Goal: Task Accomplishment & Management: Use online tool/utility

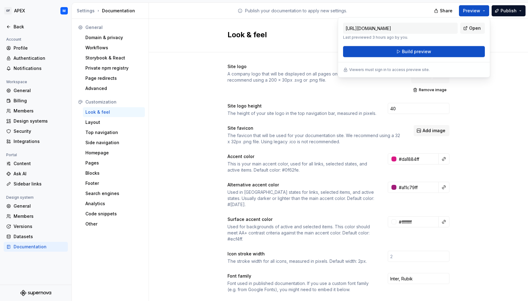
scroll to position [33, 0]
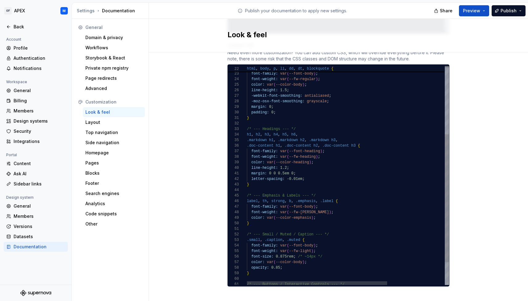
scroll to position [0, 49]
click at [307, 167] on div "line-height: 1.2 ; color: var ( --color-heading ) ; font-weight: var ( --fw-hea…" at bounding box center [389, 137] width 285 height 376
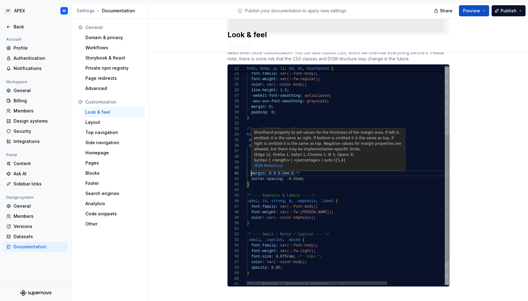
scroll to position [0, 4]
drag, startPoint x: 252, startPoint y: 168, endPoint x: 262, endPoint y: 168, distance: 10.2
click at [252, 172] on span "margin:" at bounding box center [258, 174] width 15 height 4
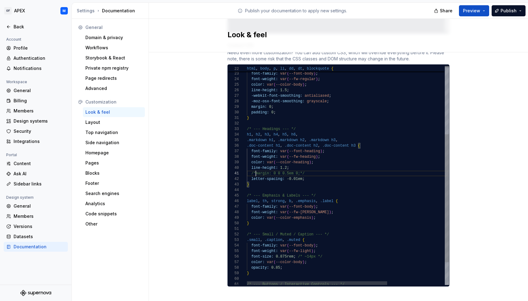
scroll to position [0, 9]
click at [362, 165] on div "line-height: 1.2 ;" at bounding box center [389, 168] width 285 height 6
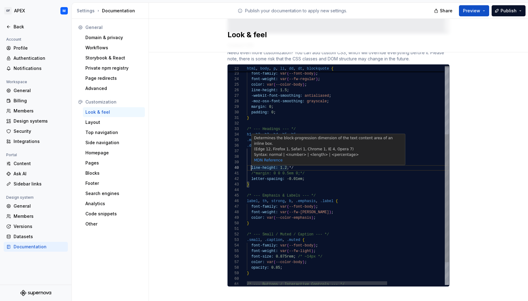
scroll to position [50, 4]
click at [252, 166] on span "line-height:" at bounding box center [264, 168] width 27 height 4
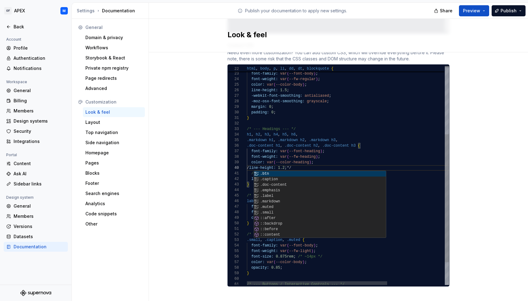
scroll to position [50, 9]
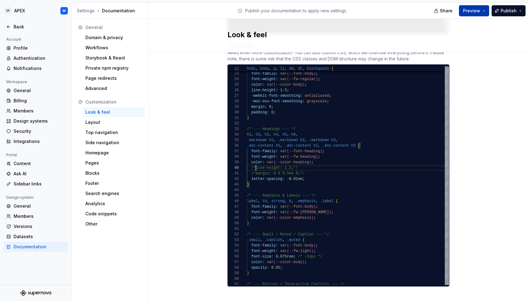
click at [484, 10] on button "Preview" at bounding box center [474, 10] width 30 height 11
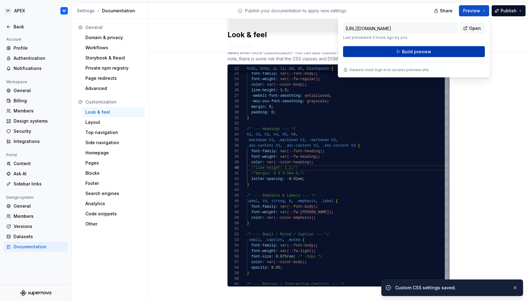
click at [448, 50] on button "Build preview" at bounding box center [414, 51] width 142 height 11
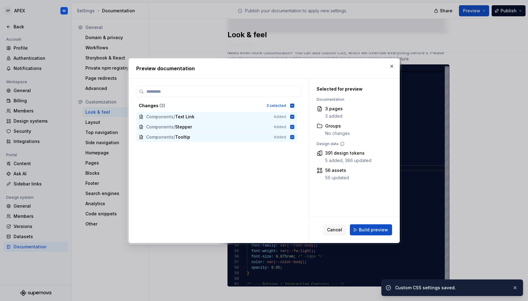
click at [376, 230] on span "Build preview" at bounding box center [373, 230] width 29 height 6
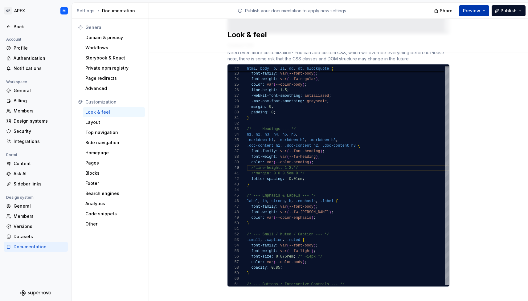
click at [485, 10] on button "Preview" at bounding box center [474, 10] width 30 height 11
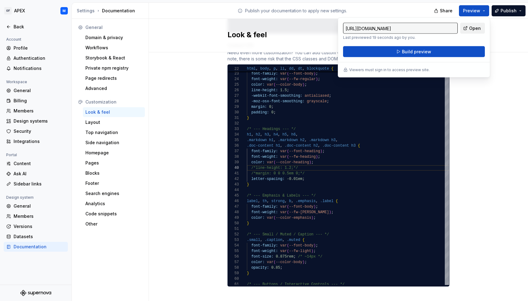
click at [477, 28] on span "Open" at bounding box center [476, 28] width 12 height 6
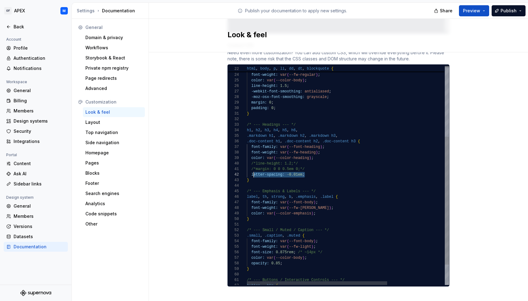
scroll to position [6, 4]
drag, startPoint x: 311, startPoint y: 169, endPoint x: 252, endPoint y: 168, distance: 59.2
click at [252, 172] on div "letter-spacing: -0.01em ;" at bounding box center [389, 175] width 285 height 6
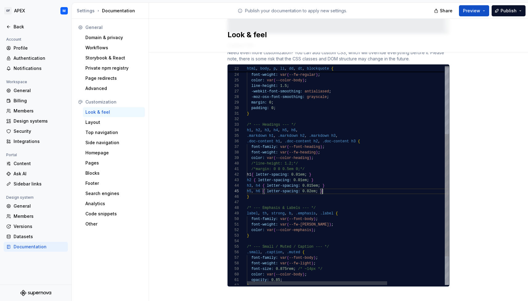
drag, startPoint x: 251, startPoint y: 170, endPoint x: 264, endPoint y: 173, distance: 12.9
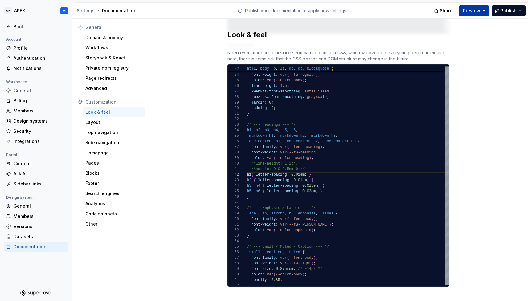
click at [484, 10] on button "Preview" at bounding box center [474, 10] width 30 height 11
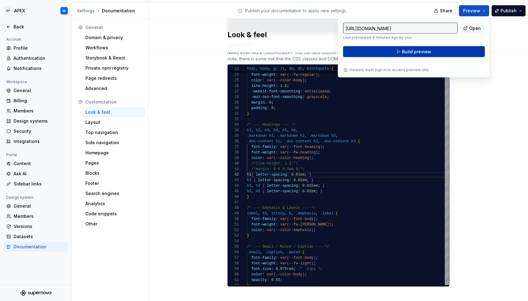
click at [450, 51] on button "Build preview" at bounding box center [414, 51] width 142 height 11
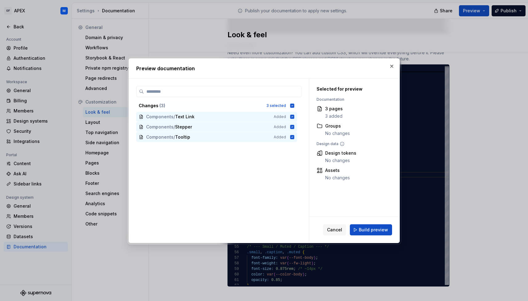
click at [376, 231] on span "Build preview" at bounding box center [373, 230] width 29 height 6
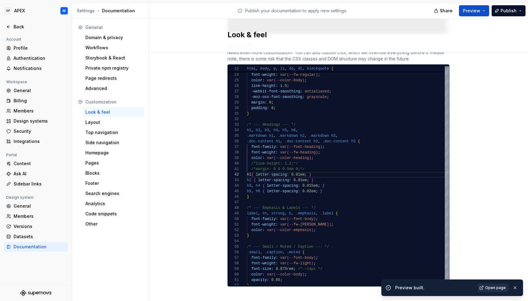
click at [496, 288] on span "Open page" at bounding box center [496, 288] width 21 height 5
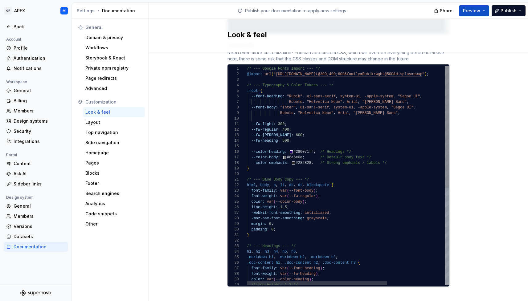
scroll to position [22, 0]
click at [323, 144] on div at bounding box center [389, 147] width 285 height 6
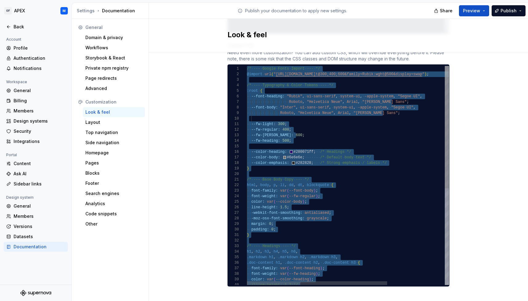
scroll to position [11, 0]
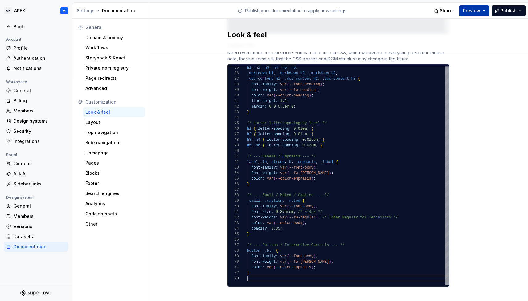
click at [485, 10] on button "Preview" at bounding box center [474, 10] width 30 height 11
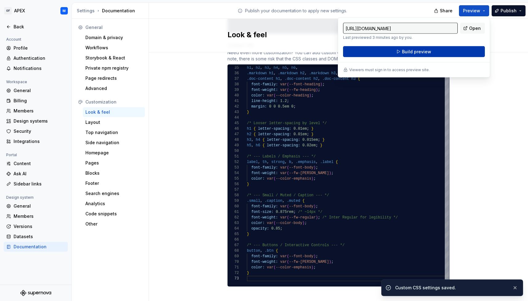
click at [447, 52] on button "Build preview" at bounding box center [414, 51] width 142 height 11
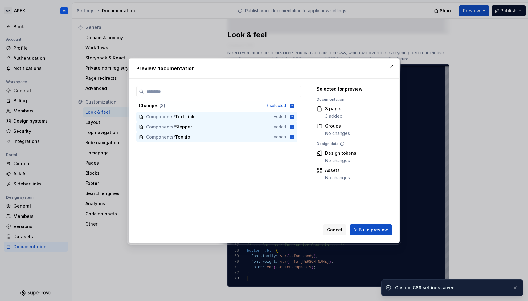
click at [368, 228] on span "Build preview" at bounding box center [373, 230] width 29 height 6
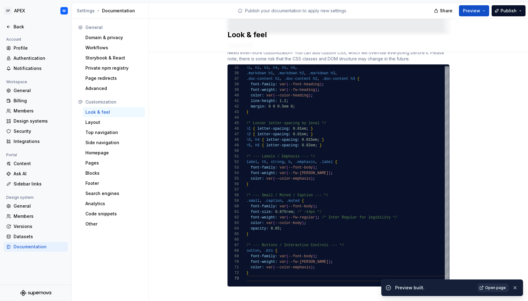
click at [498, 287] on span "Open page" at bounding box center [496, 288] width 21 height 5
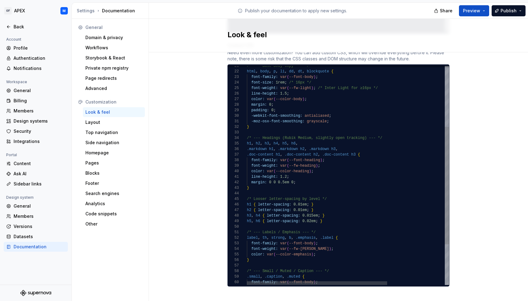
click at [250, 175] on span at bounding box center [249, 177] width 4 height 4
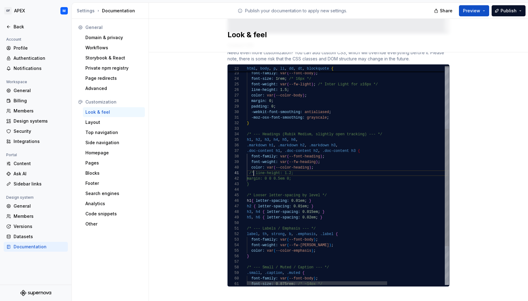
scroll to position [0, 47]
click at [308, 168] on div "color: var ( --color-heading ) ; font-weight: var ( --fw-heading ) ; font-famil…" at bounding box center [389, 152] width 285 height 409
click at [304, 176] on div "margin: 0 0 0.5em 0;" at bounding box center [389, 179] width 285 height 6
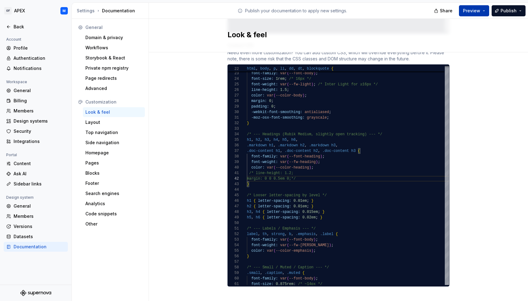
type textarea "**********"
click at [485, 11] on button "Preview" at bounding box center [474, 10] width 30 height 11
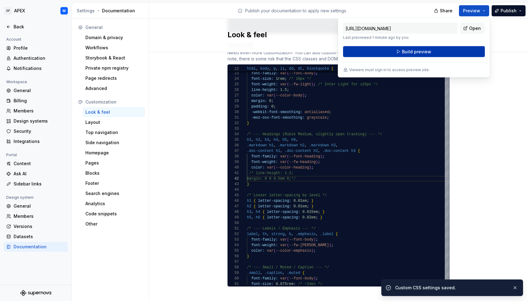
click at [444, 52] on button "Build preview" at bounding box center [414, 51] width 142 height 11
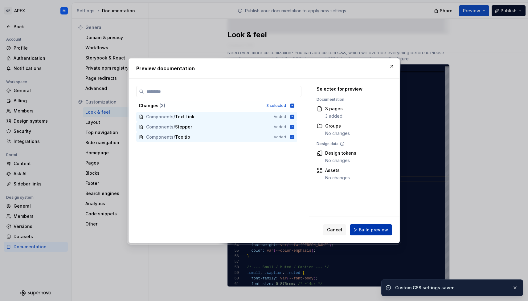
click at [373, 231] on span "Build preview" at bounding box center [373, 230] width 29 height 6
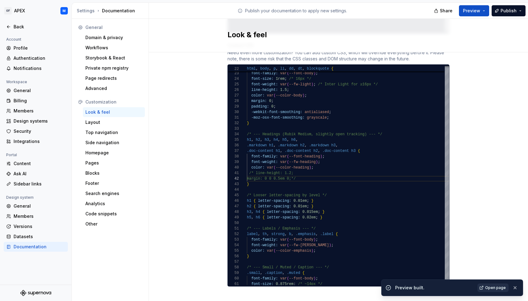
click at [498, 288] on span "Open page" at bounding box center [496, 288] width 21 height 5
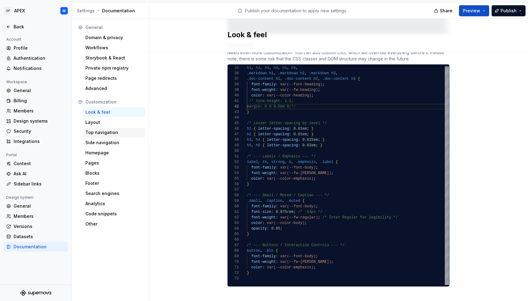
click at [113, 135] on div "Top navigation" at bounding box center [113, 133] width 57 height 6
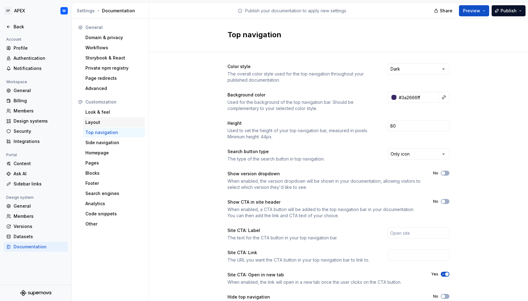
click at [107, 125] on div "Layout" at bounding box center [113, 122] width 57 height 6
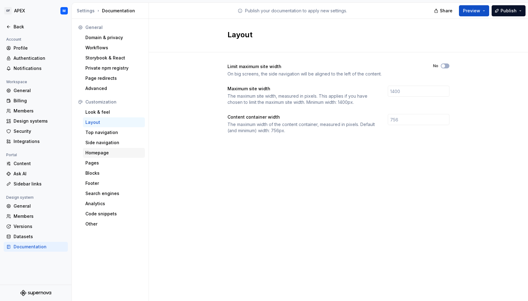
click at [108, 154] on div "Homepage" at bounding box center [113, 153] width 57 height 6
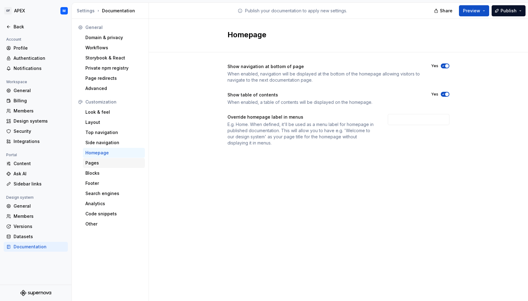
click at [100, 164] on div "Pages" at bounding box center [113, 163] width 57 height 6
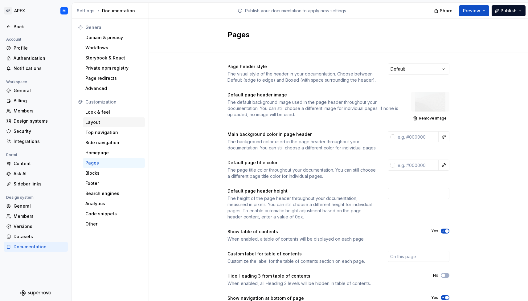
drag, startPoint x: 103, startPoint y: 114, endPoint x: 119, endPoint y: 119, distance: 16.9
click at [103, 114] on div "Look & feel" at bounding box center [113, 112] width 57 height 6
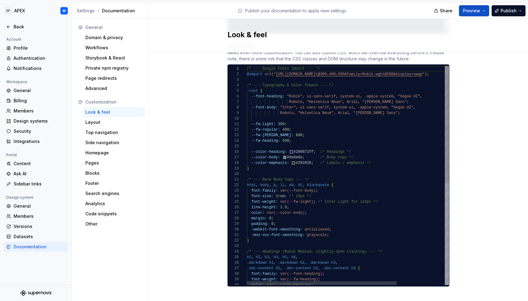
scroll to position [0, 56]
click at [303, 172] on div "/* --- Google Fonts Import --- */ @import url ( " [URL][DOMAIN_NAME] t@300;400;…" at bounding box center [380, 270] width 267 height 409
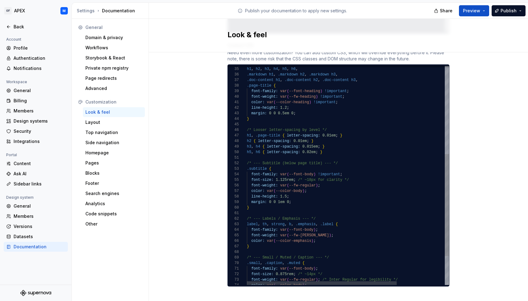
scroll to position [39, 2]
click at [249, 190] on div "/* Looser letter-spacing by level */ h1 , .page-title { letter-spacing: 0.01em …" at bounding box center [380, 113] width 267 height 470
click at [306, 200] on div "margin: 0 0 1em 0;" at bounding box center [380, 203] width 267 height 6
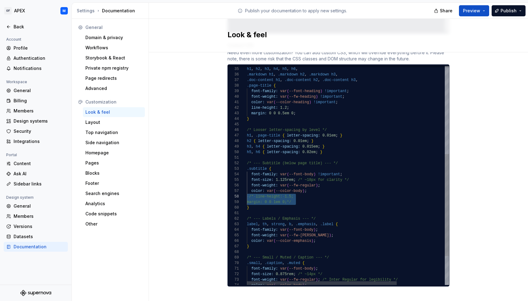
drag, startPoint x: 308, startPoint y: 197, endPoint x: 247, endPoint y: 190, distance: 61.4
click at [247, 190] on div "/* Looser letter-spacing by level */ h1 , .page-title { letter-spacing: 0.01em …" at bounding box center [380, 113] width 267 height 470
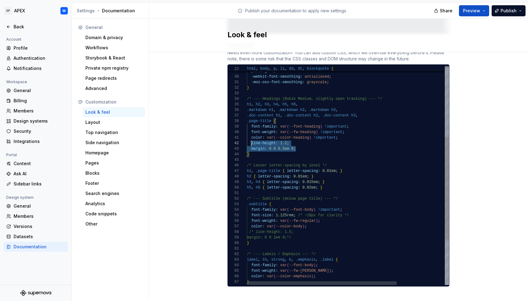
scroll to position [6, 2]
drag, startPoint x: 304, startPoint y: 142, endPoint x: 249, endPoint y: 138, distance: 55.7
click at [249, 138] on div "/* Looser letter-spacing by level */ h1 , .page-title { letter-spacing: 0.01em …" at bounding box center [380, 148] width 267 height 470
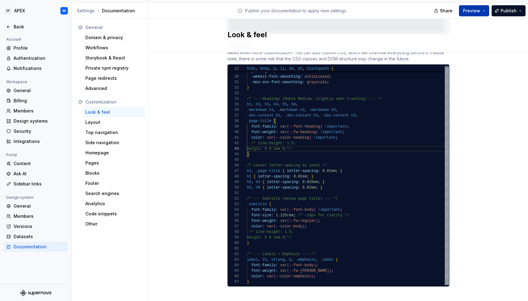
type textarea "**********"
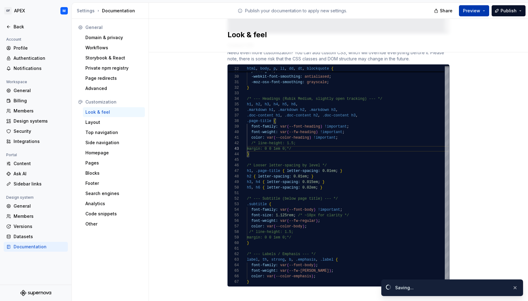
click at [484, 11] on button "Preview" at bounding box center [474, 10] width 30 height 11
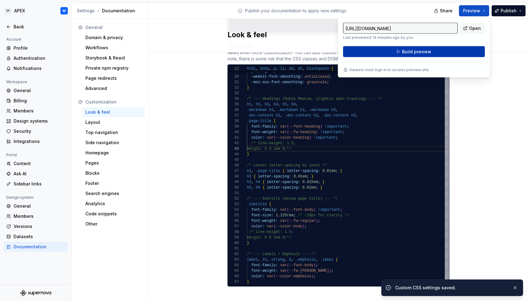
click at [460, 48] on button "Build preview" at bounding box center [414, 51] width 142 height 11
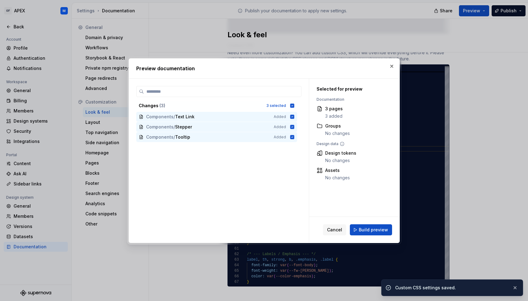
click at [372, 232] on span "Build preview" at bounding box center [373, 230] width 29 height 6
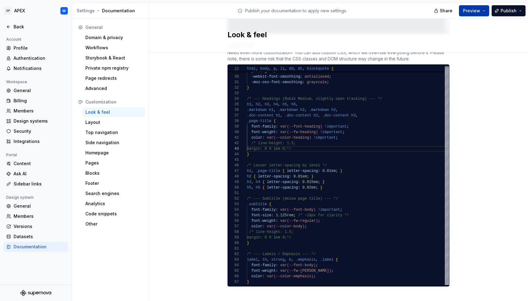
click at [485, 13] on button "Preview" at bounding box center [474, 10] width 30 height 11
